Goal: Task Accomplishment & Management: Complete application form

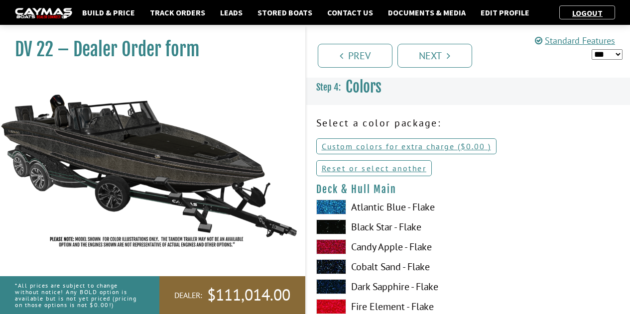
select select "*"
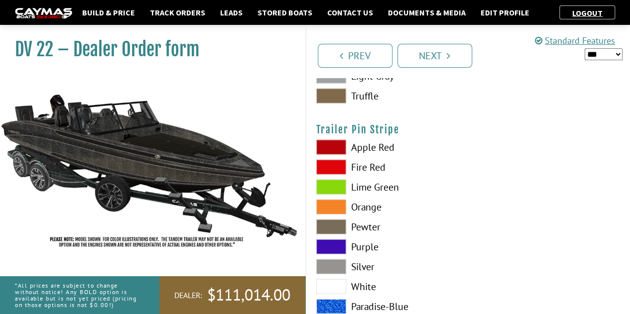
scroll to position [5041, 0]
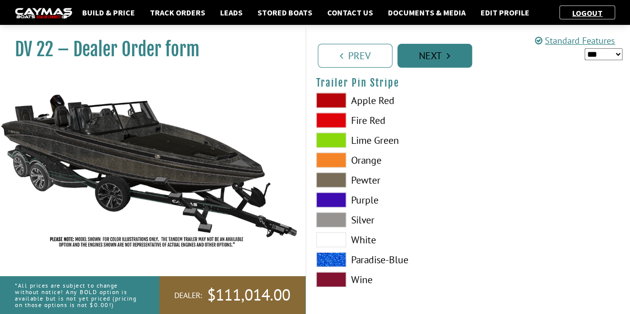
click at [461, 48] on link "Next" at bounding box center [434, 56] width 75 height 24
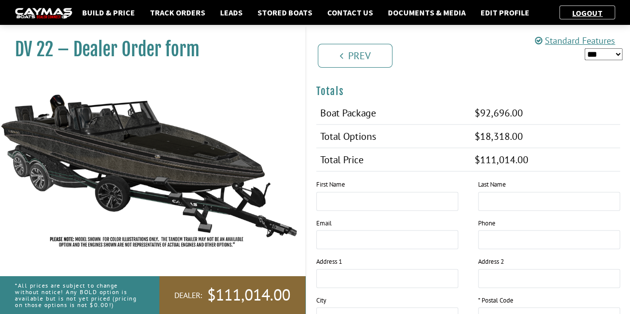
scroll to position [1159, 0]
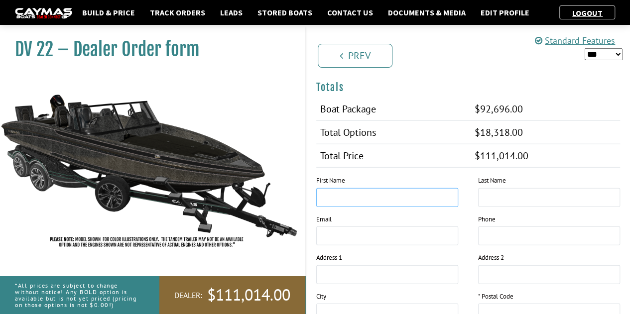
click at [340, 188] on input "text" at bounding box center [387, 197] width 142 height 19
type input "*"
type input "*********"
click at [510, 189] on input "text" at bounding box center [549, 197] width 142 height 19
click at [490, 230] on input "tel" at bounding box center [549, 235] width 142 height 19
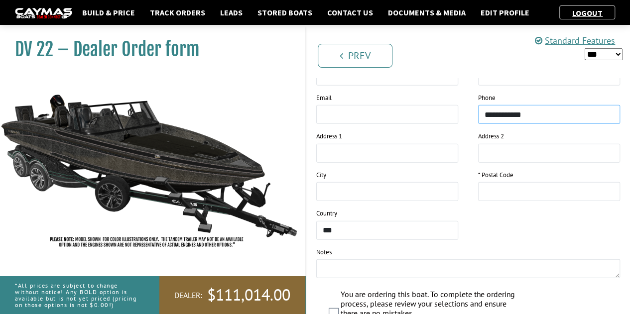
scroll to position [1277, 0]
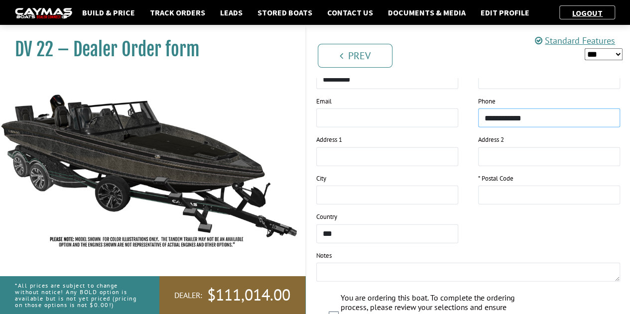
type input "**********"
click at [478, 186] on input "text" at bounding box center [549, 195] width 142 height 19
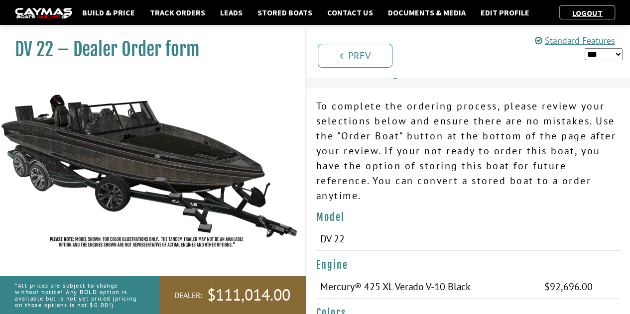
scroll to position [0, 0]
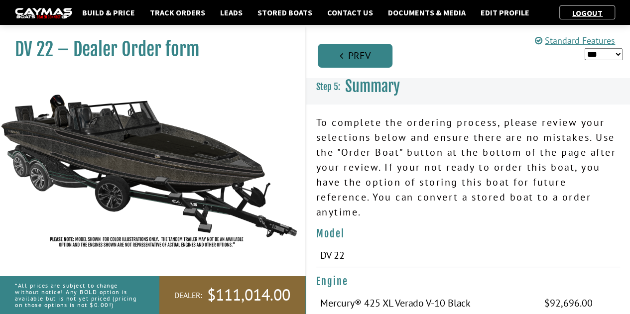
type input "*****"
click at [370, 64] on link "Prev" at bounding box center [355, 56] width 75 height 24
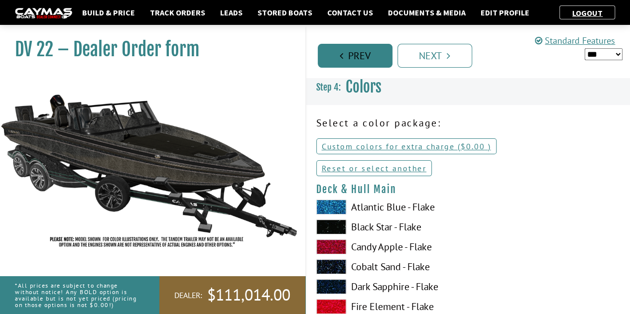
click at [370, 64] on link "Prev" at bounding box center [355, 56] width 75 height 24
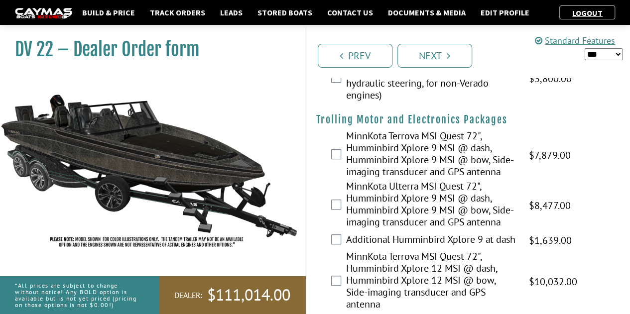
scroll to position [223, 0]
click at [565, 198] on span "$8,477.00" at bounding box center [550, 205] width 42 height 15
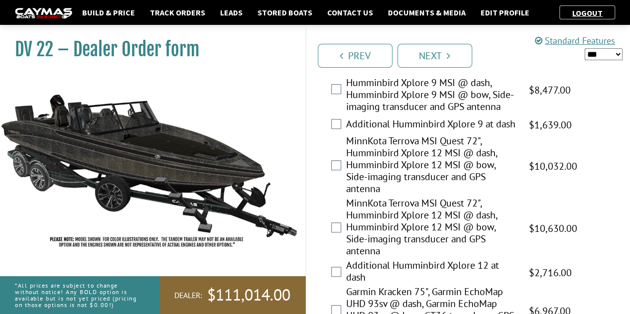
scroll to position [341, 0]
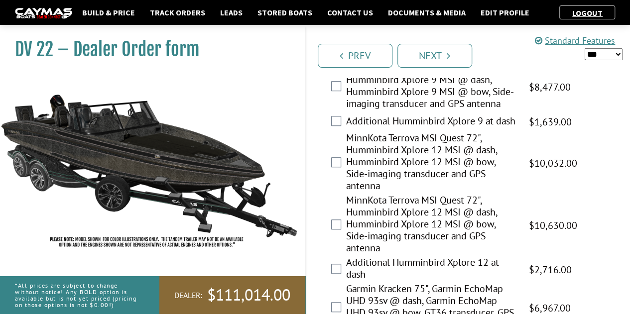
click at [427, 199] on label "MinnKota Terrova MSI Quest 72", Humminbird Xplore 12 MSI @ dash, Humminbird Xpl…" at bounding box center [431, 225] width 170 height 62
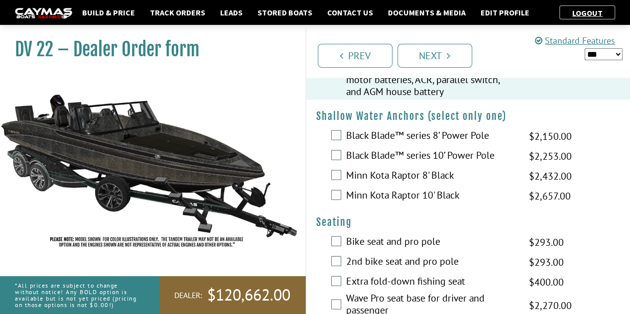
scroll to position [1043, 0]
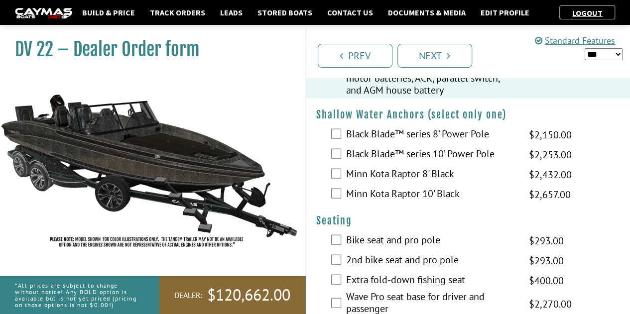
click at [332, 198] on div "Minn Kota Raptor 10' Black $3,125.00 MAP $3,690.00 MSRP $2,657.00 $3,125.00" at bounding box center [468, 195] width 324 height 20
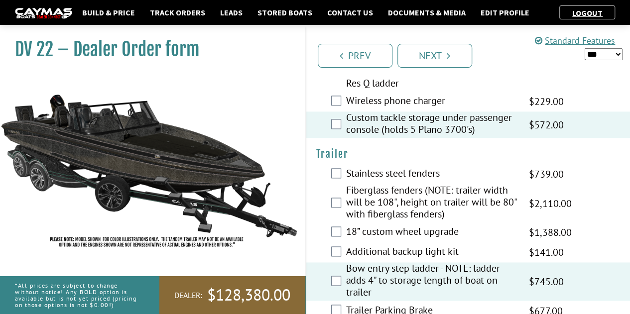
scroll to position [2520, 0]
click at [456, 56] on link "Next" at bounding box center [434, 56] width 75 height 24
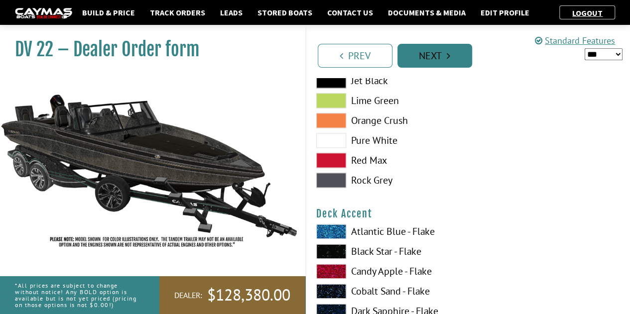
scroll to position [0, 0]
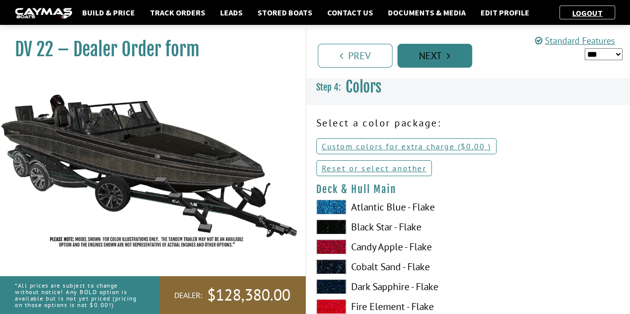
click at [456, 56] on link "Next" at bounding box center [434, 56] width 75 height 24
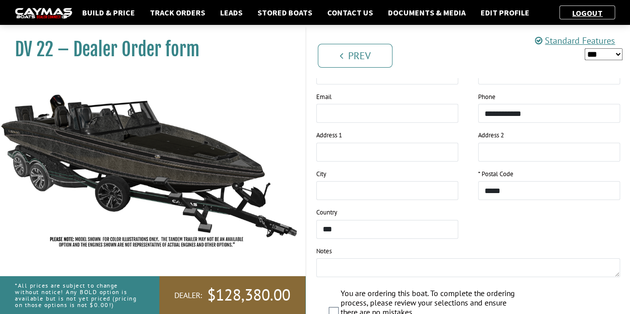
scroll to position [1568, 0]
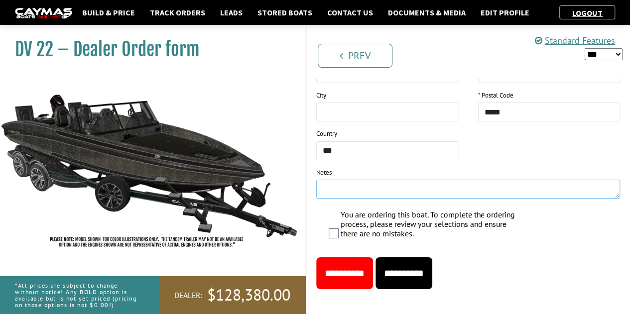
click at [370, 180] on textarea at bounding box center [468, 189] width 304 height 19
click at [362, 185] on textarea "**********" at bounding box center [468, 189] width 304 height 19
click at [442, 182] on textarea "**********" at bounding box center [468, 189] width 304 height 19
type textarea "**********"
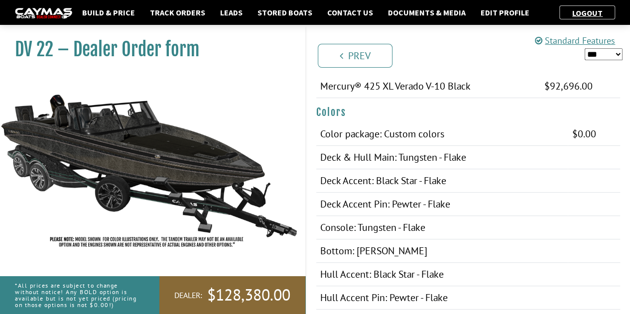
scroll to position [219, 0]
